Goal: Task Accomplishment & Management: Manage account settings

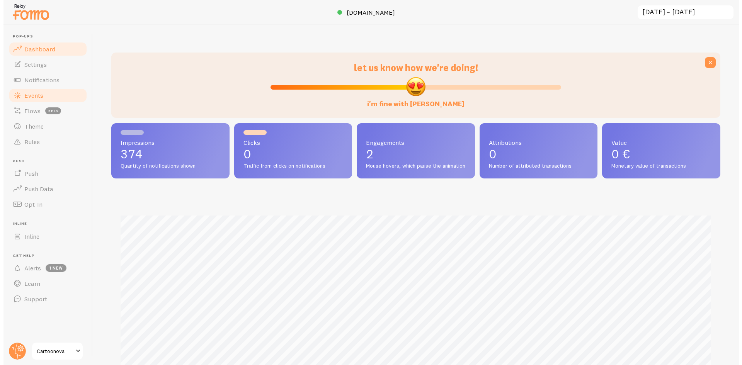
scroll to position [386394, 385994]
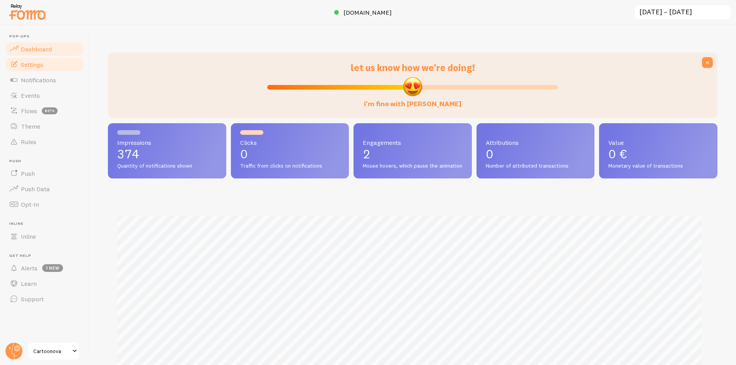
click at [44, 58] on link "Settings" at bounding box center [45, 64] width 80 height 15
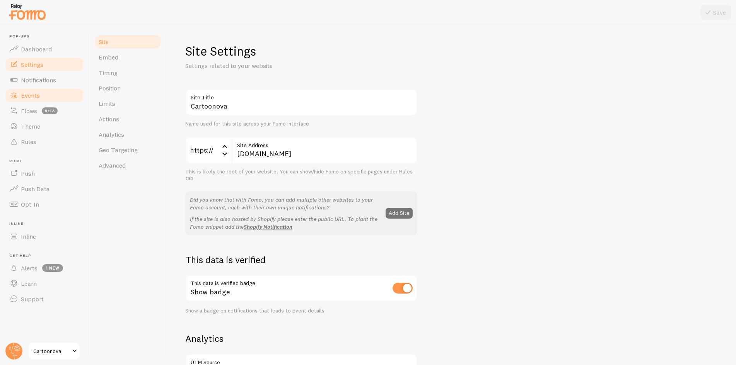
click at [46, 97] on link "Events" at bounding box center [45, 95] width 80 height 15
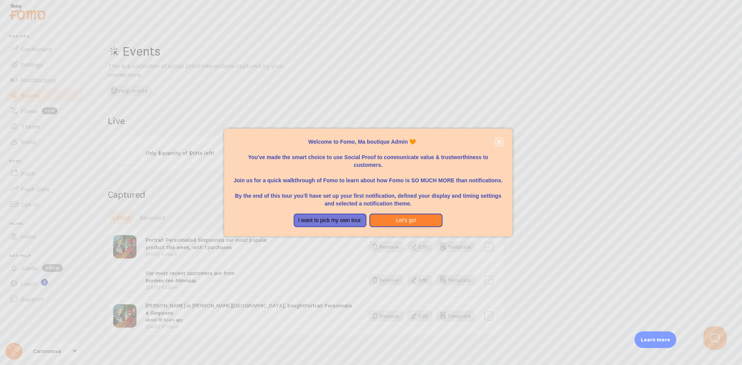
click at [501, 145] on button "close," at bounding box center [499, 142] width 8 height 8
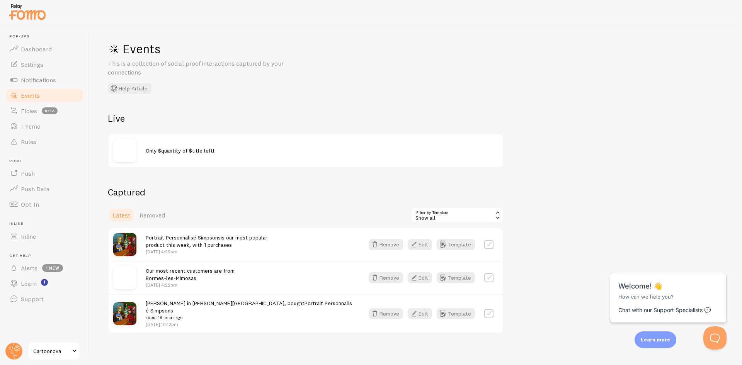
click at [489, 309] on label at bounding box center [488, 313] width 9 height 9
checkbox input "true"
click at [440, 215] on button "Select All" at bounding box center [426, 215] width 30 height 11
checkbox input "true"
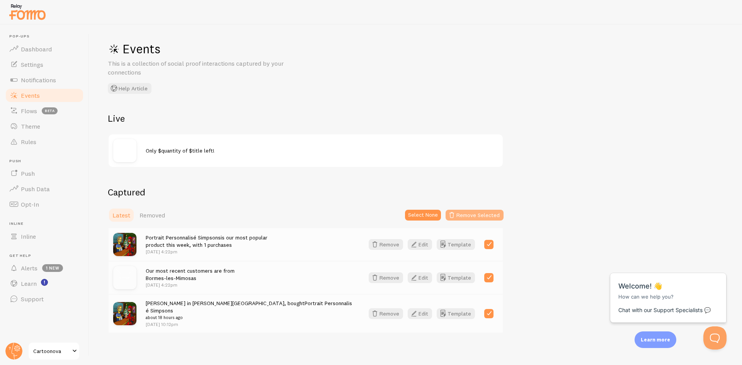
click at [462, 214] on button "Remove Selected" at bounding box center [475, 215] width 58 height 11
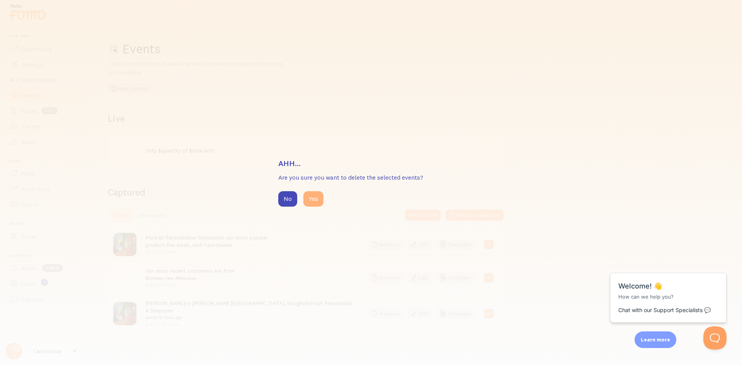
click at [308, 198] on button "Yes" at bounding box center [313, 198] width 20 height 15
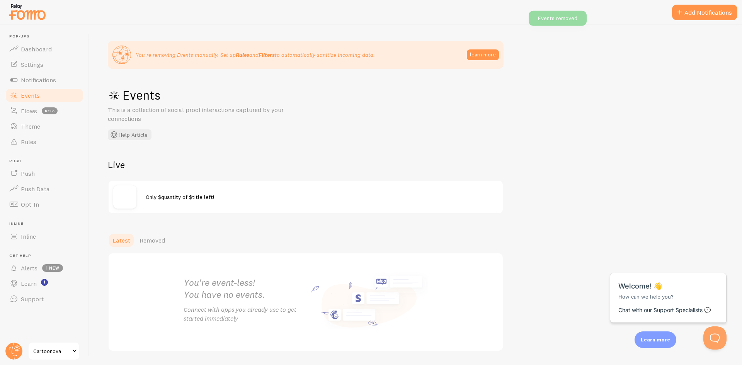
scroll to position [26, 0]
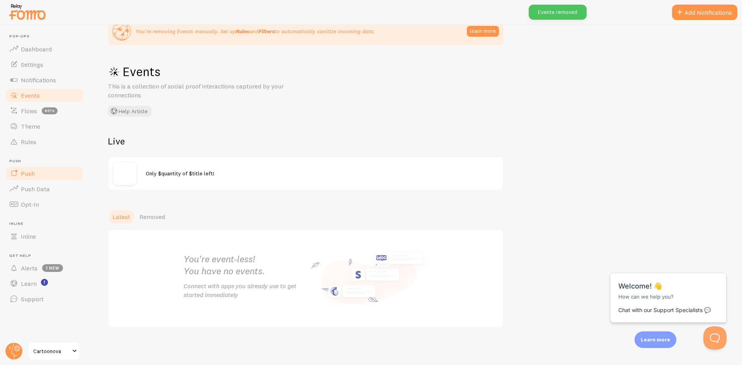
click at [42, 173] on link "Push" at bounding box center [45, 173] width 80 height 15
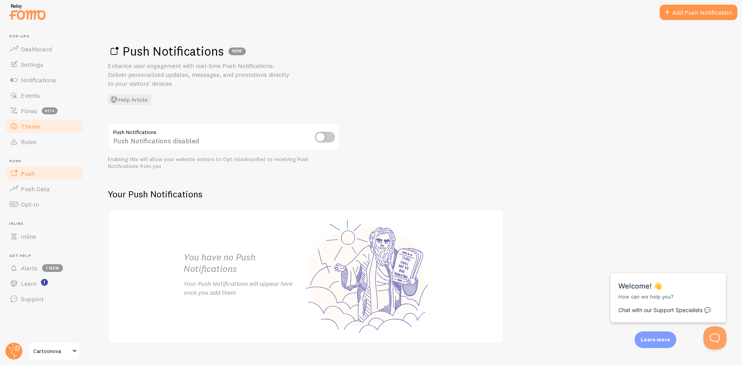
click at [43, 123] on link "Theme" at bounding box center [45, 126] width 80 height 15
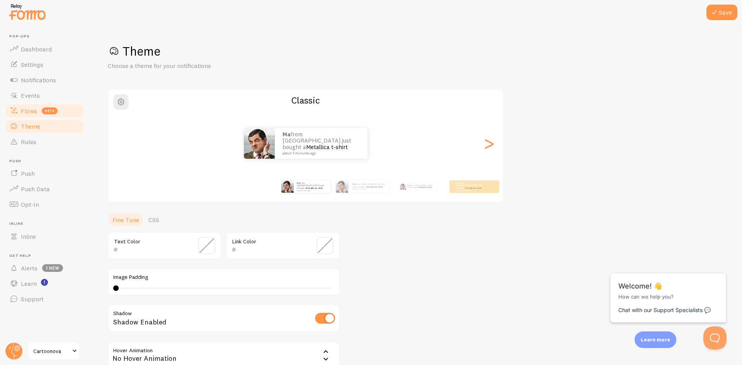
click at [45, 114] on span "beta" at bounding box center [50, 110] width 16 height 7
